Goal: Navigation & Orientation: Find specific page/section

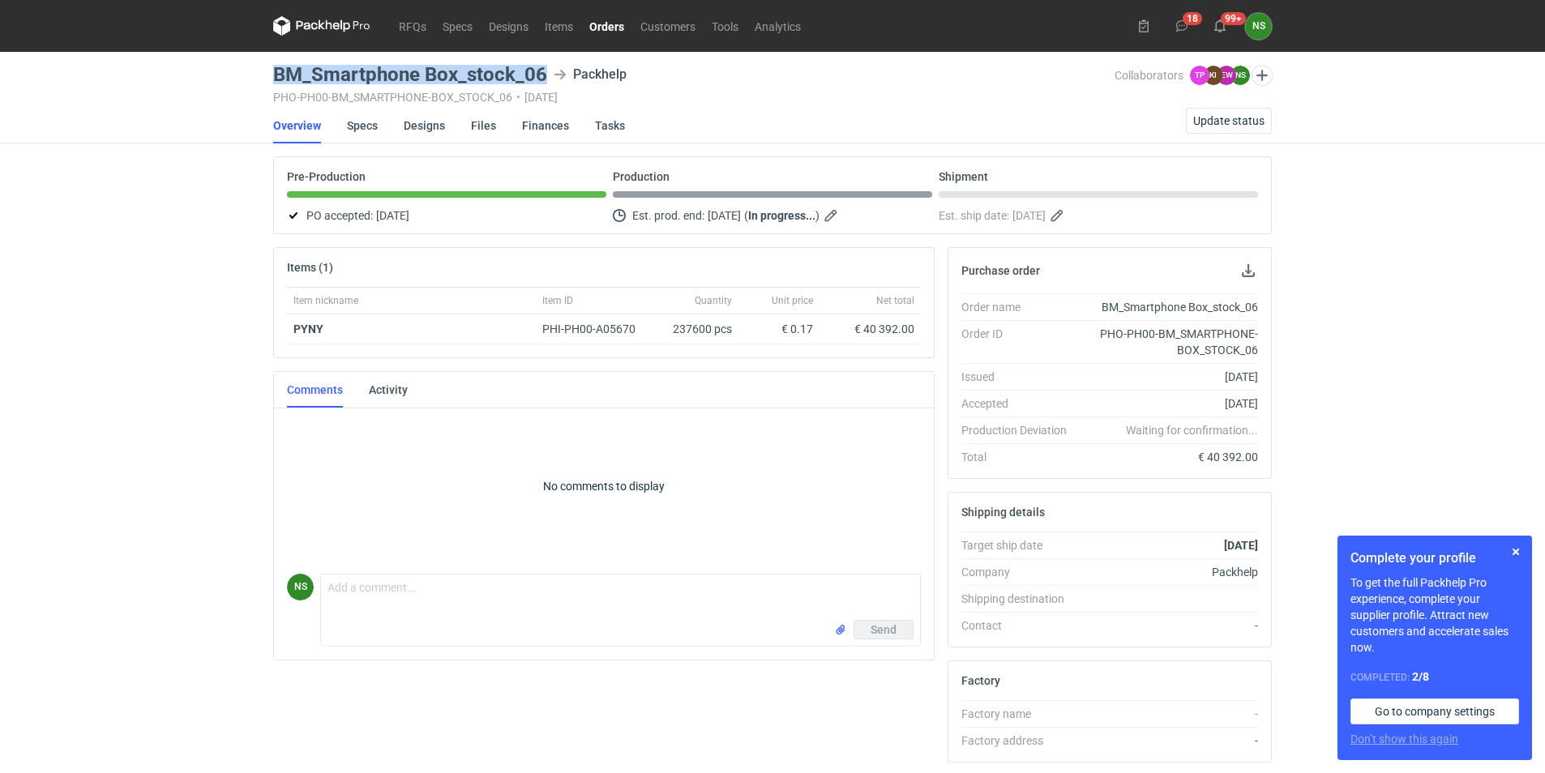
click at [607, 23] on link "Orders" at bounding box center [606, 25] width 51 height 19
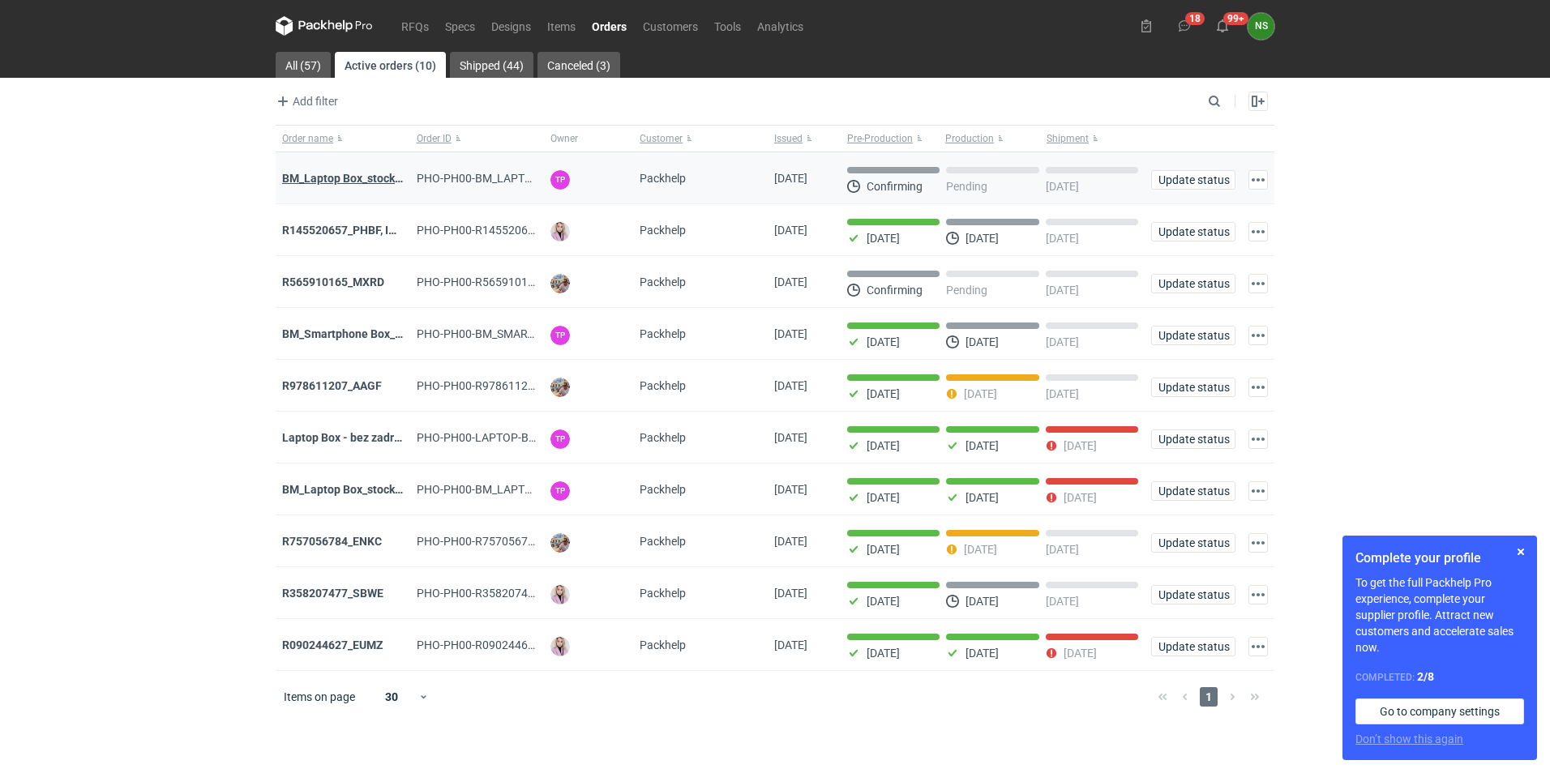
click at [370, 178] on strong "BM_Laptop Box_stock_06" at bounding box center [347, 178] width 130 height 13
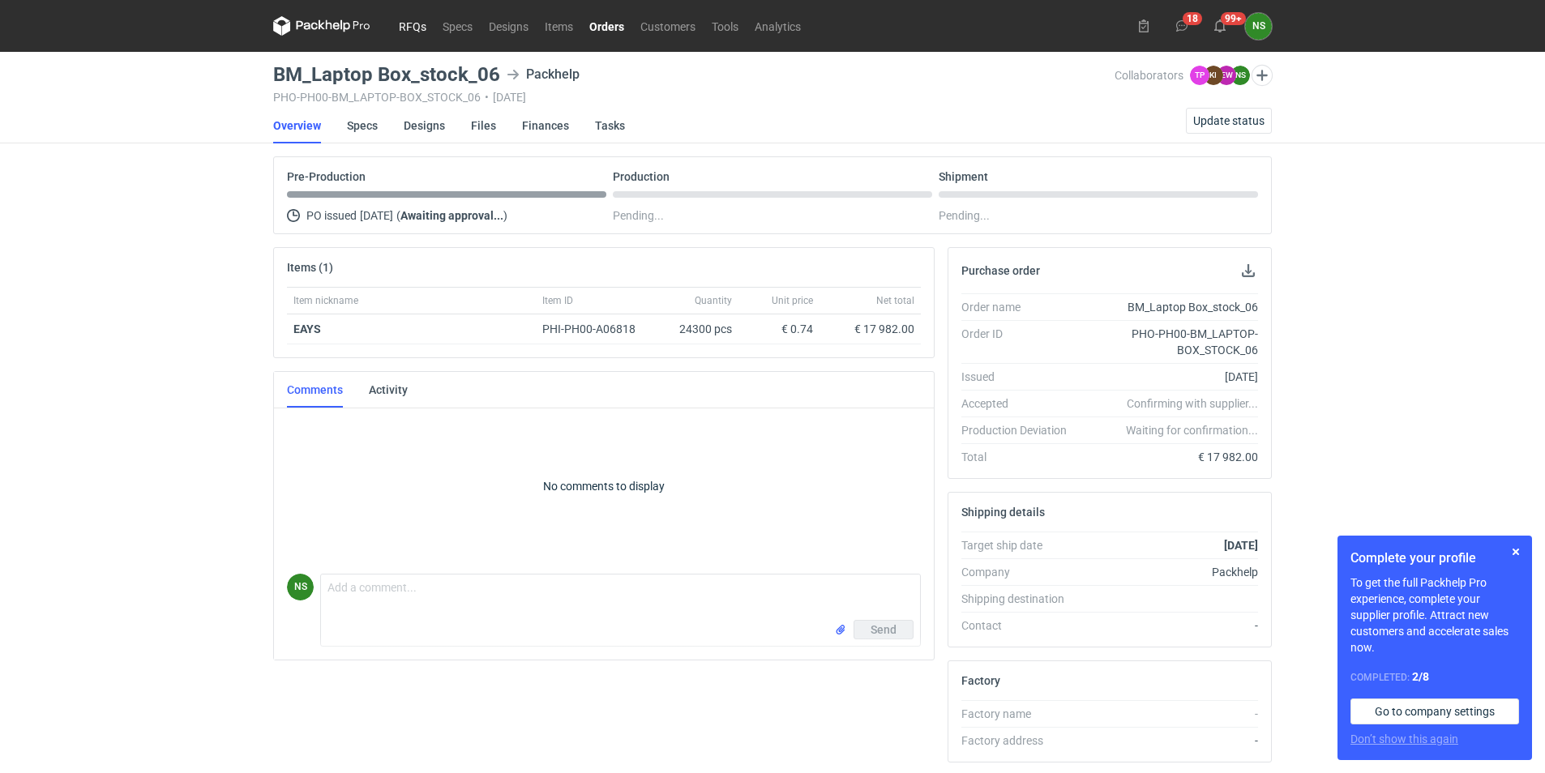
click at [409, 22] on link "RFQs" at bounding box center [413, 25] width 44 height 19
